Goal: Use online tool/utility: Use online tool/utility

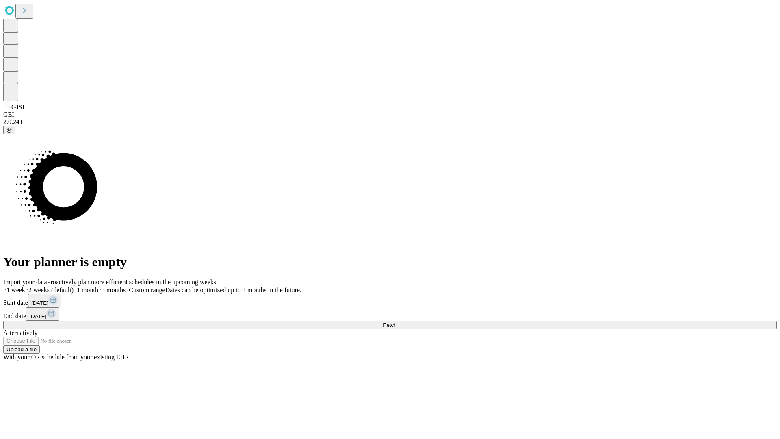
click at [396, 322] on span "Fetch" at bounding box center [389, 325] width 13 height 6
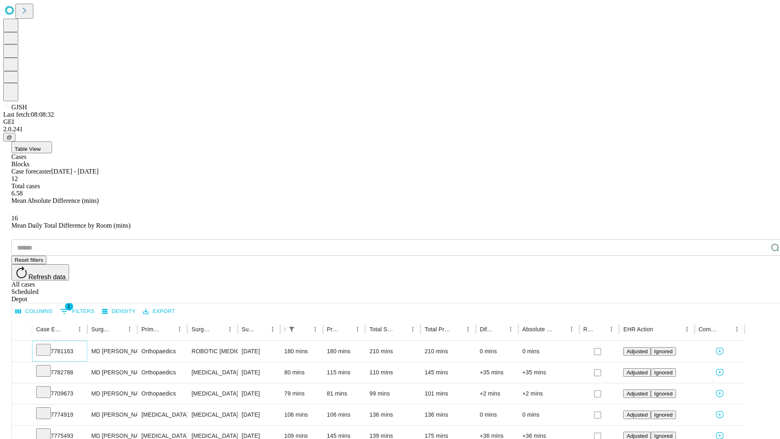
click at [48, 345] on icon at bounding box center [43, 349] width 8 height 8
